Goal: Transaction & Acquisition: Purchase product/service

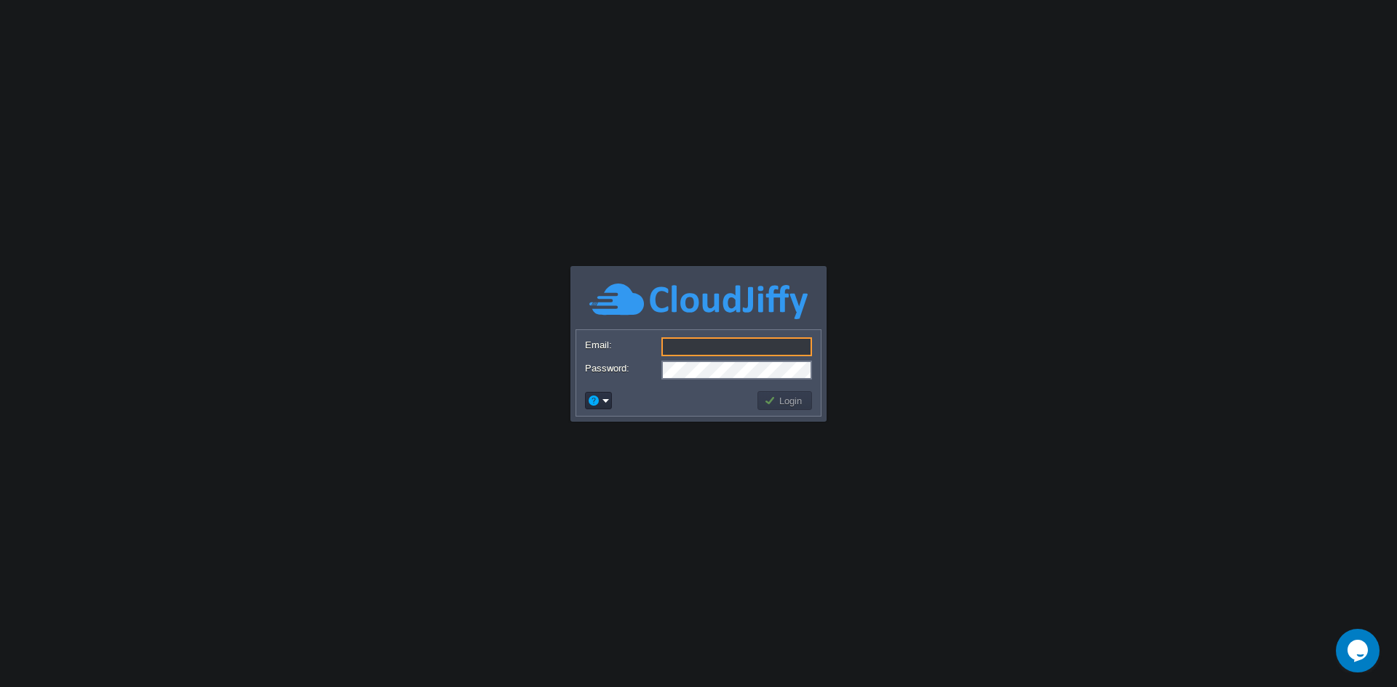
type input "[EMAIL_ADDRESS][DOMAIN_NAME]"
click at [784, 401] on button "Login" at bounding box center [785, 400] width 42 height 13
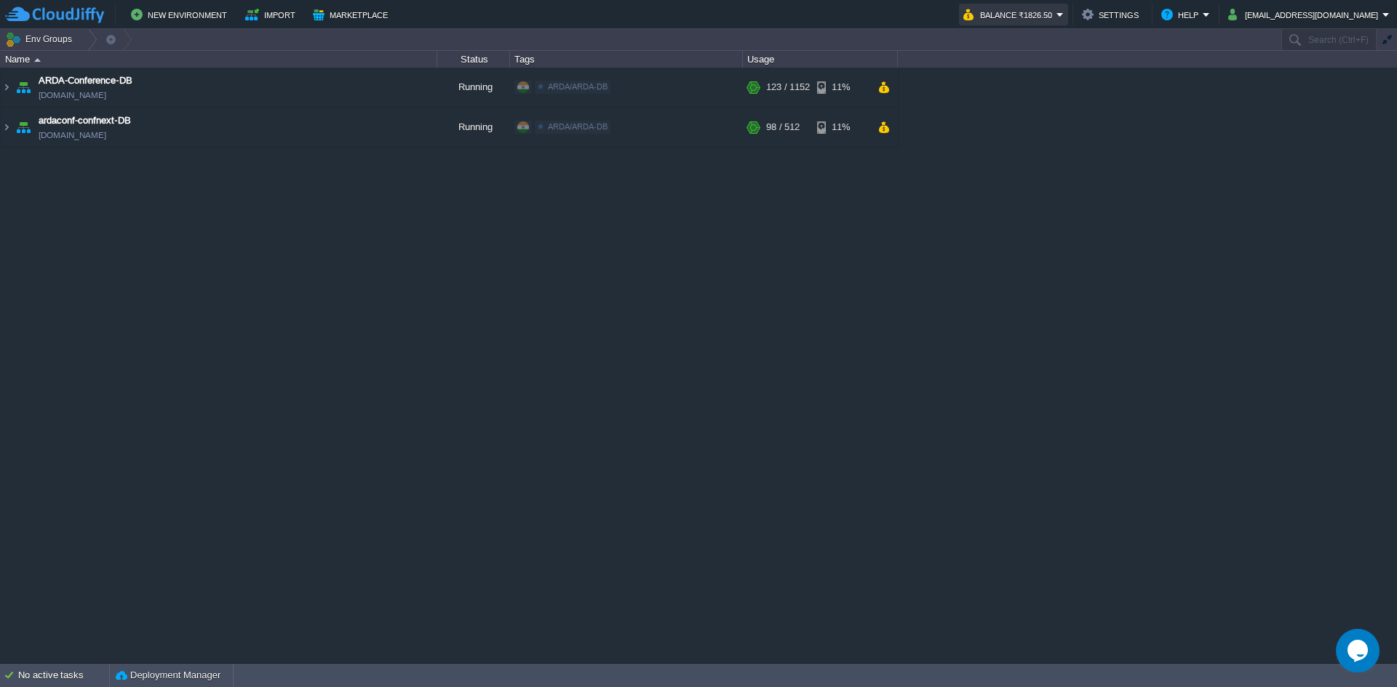
click at [1056, 16] on button "Balance ₹1826.50" at bounding box center [1009, 14] width 93 height 17
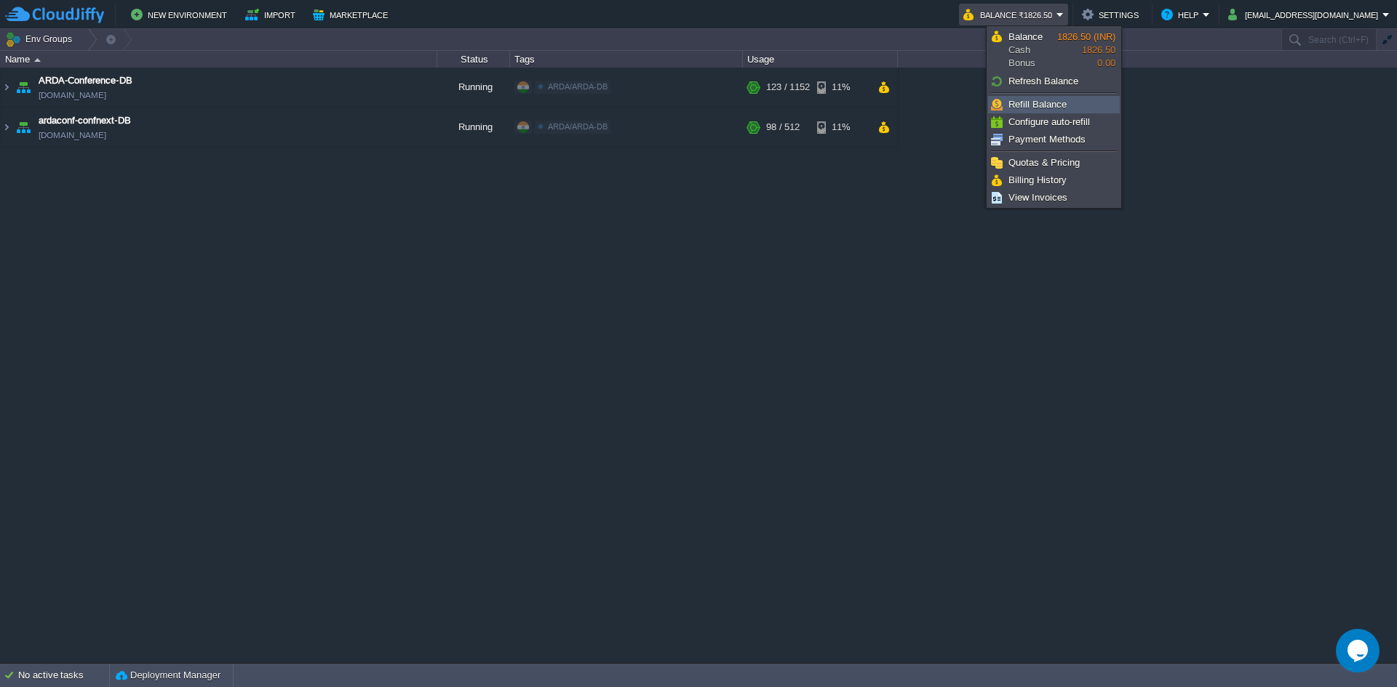
click at [1052, 103] on span "Refill Balance" at bounding box center [1037, 104] width 58 height 11
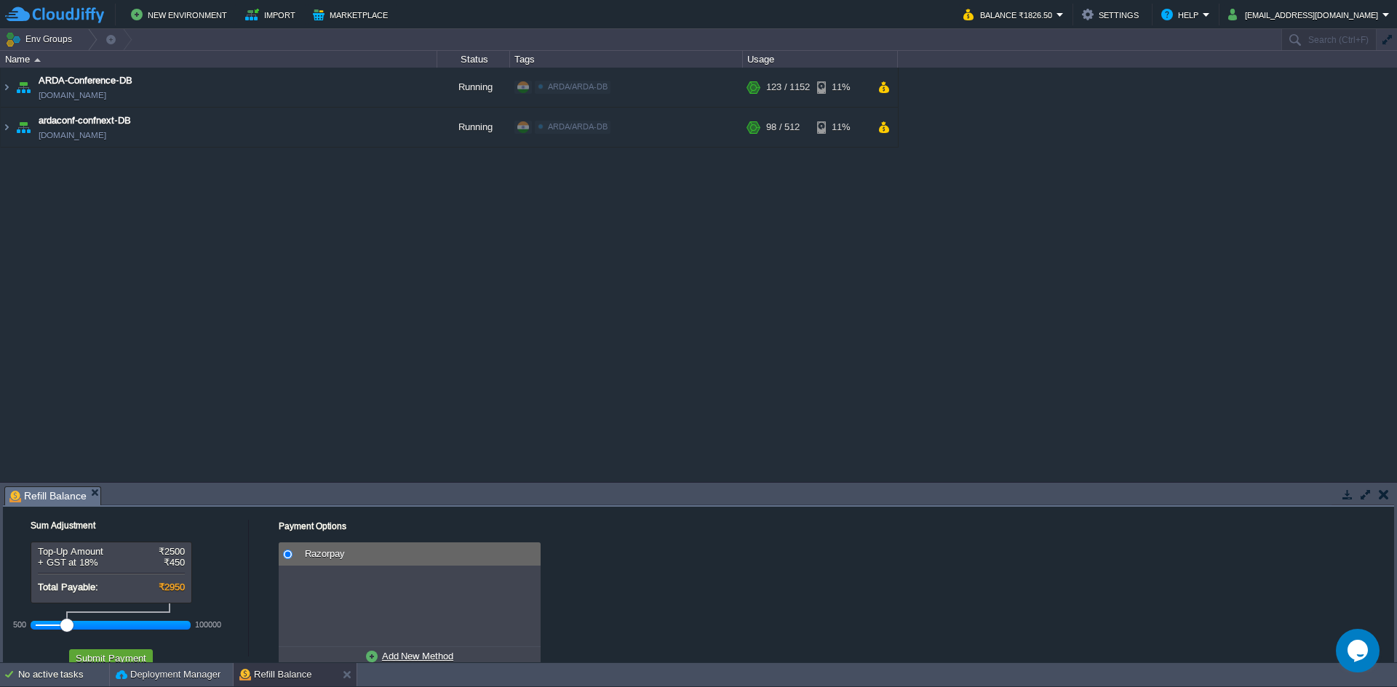
click at [340, 552] on span "Razorpay" at bounding box center [323, 553] width 44 height 11
click at [404, 655] on u "Add New Method" at bounding box center [417, 656] width 71 height 11
radio input "true"
click at [342, 545] on div "Credit/Debit/Netbanking via RazorPay" at bounding box center [417, 554] width 244 height 23
click at [410, 656] on u "Use Existing Method" at bounding box center [417, 656] width 87 height 11
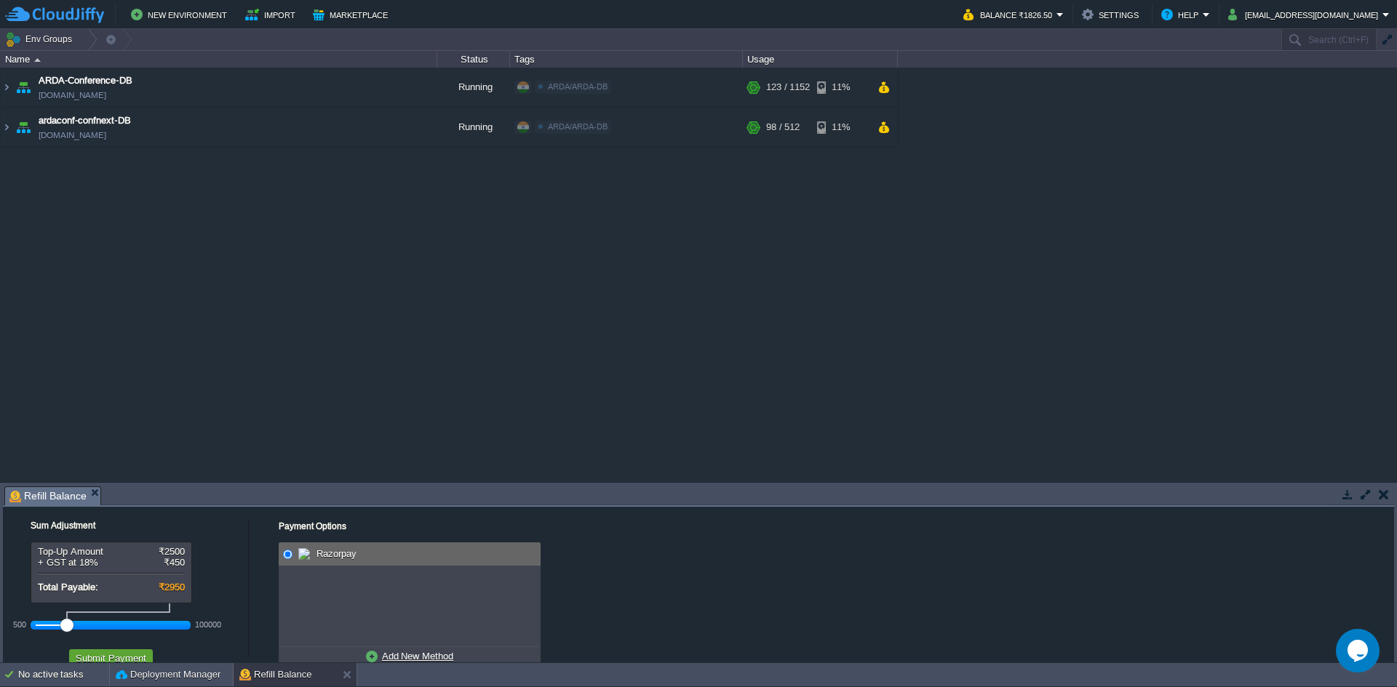
click at [400, 654] on u "Add New Method" at bounding box center [417, 656] width 71 height 11
click at [122, 652] on td "Submit Payment" at bounding box center [111, 658] width 84 height 17
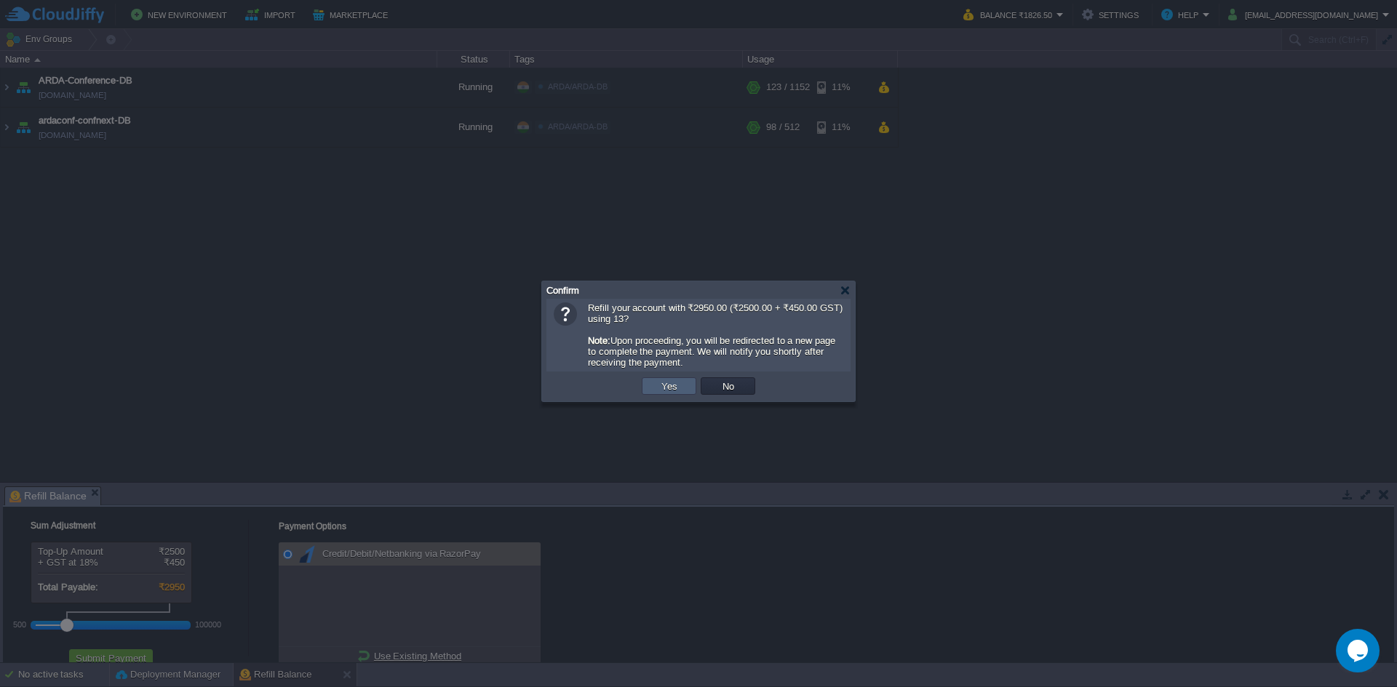
click at [660, 388] on button "Yes" at bounding box center [669, 386] width 25 height 13
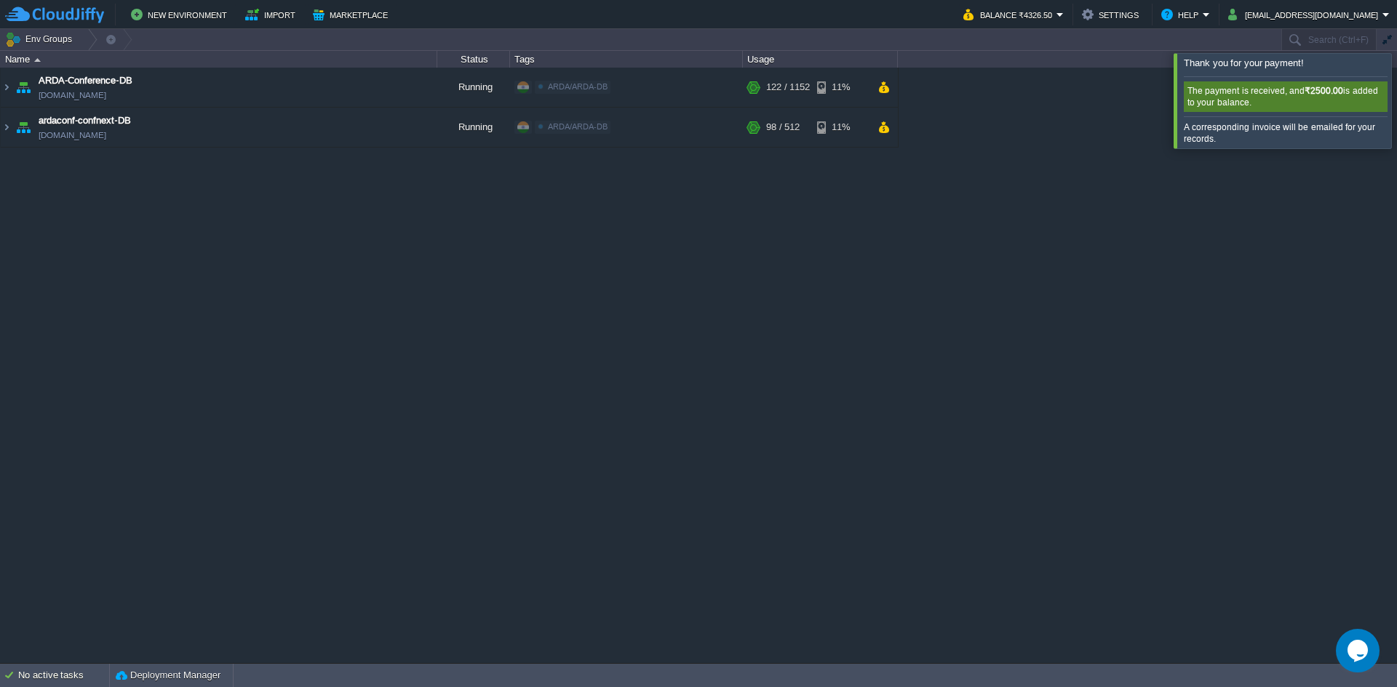
click at [1396, 105] on div at bounding box center [1414, 100] width 0 height 95
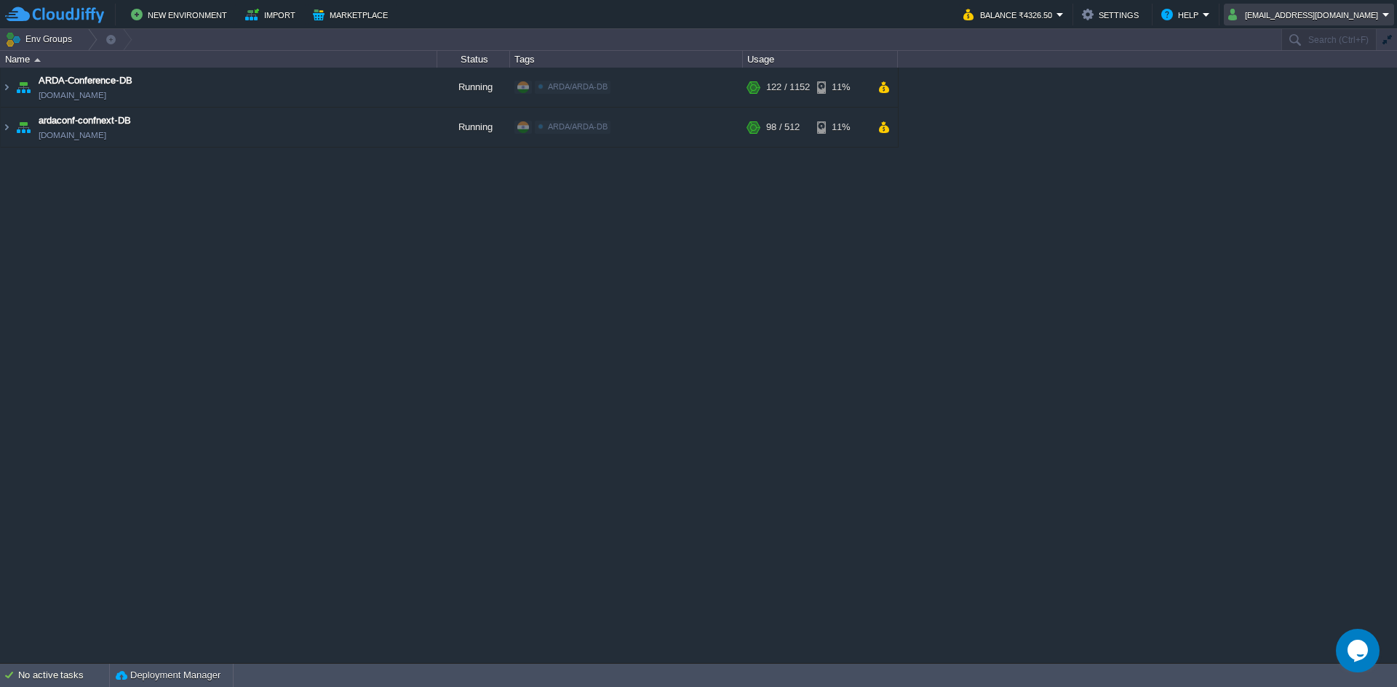
click at [1376, 15] on button "[EMAIL_ADDRESS][DOMAIN_NAME]" at bounding box center [1305, 14] width 154 height 17
click at [1314, 76] on span "Sign out" at bounding box center [1308, 76] width 35 height 11
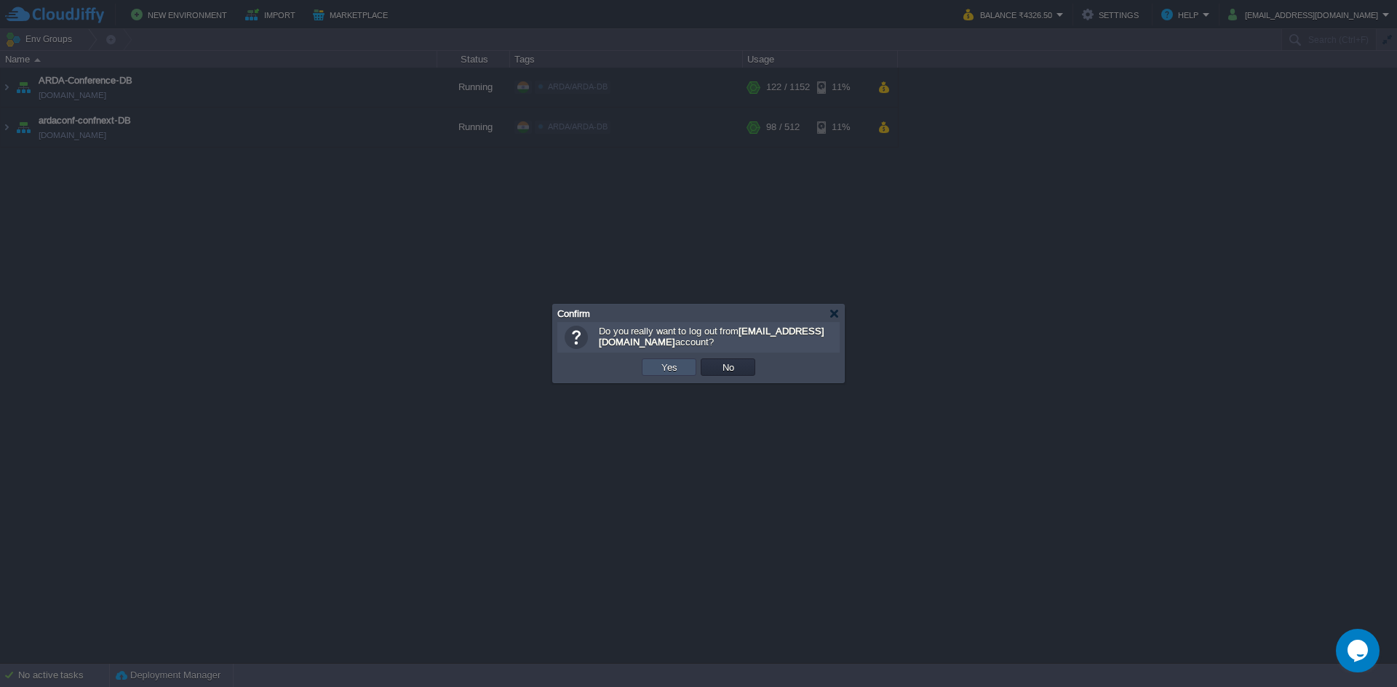
click at [677, 370] on button "Yes" at bounding box center [669, 367] width 25 height 13
